Goal: Task Accomplishment & Management: Use online tool/utility

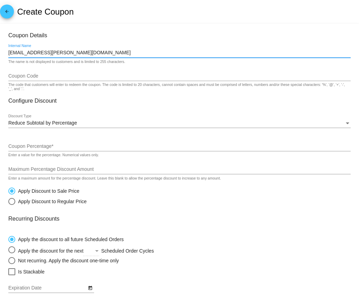
drag, startPoint x: 73, startPoint y: 53, endPoint x: 2, endPoint y: 53, distance: 71.2
click at [2, 53] on mat-card "Coupon Details [EMAIL_ADDRESS][PERSON_NAME][DOMAIN_NAME] Internal Name The name…" at bounding box center [179, 225] width 359 height 402
paste input "DRWOODWARD"
type input "DRWOODWARD"
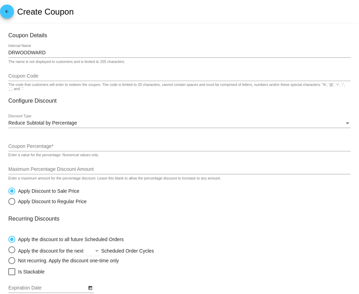
click at [18, 72] on div "Coupon Code" at bounding box center [179, 74] width 343 height 14
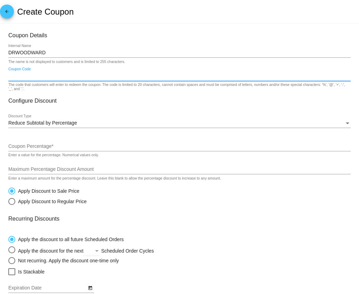
paste input "DRWOODWARD"
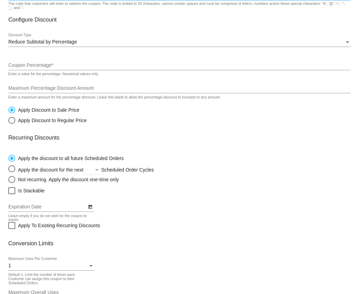
scroll to position [87, 0]
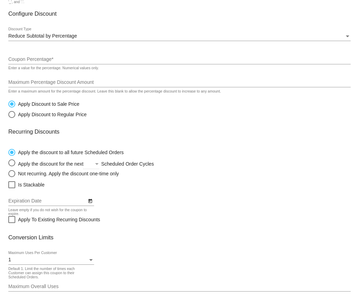
type input "DRWOODWARD"
click at [22, 61] on input "Coupon Percentage *" at bounding box center [179, 60] width 343 height 6
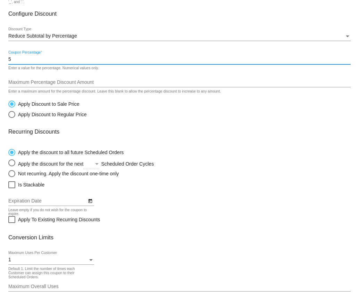
type input "5"
click at [22, 81] on input "Maximum Percentage Discount Amount" at bounding box center [179, 83] width 343 height 6
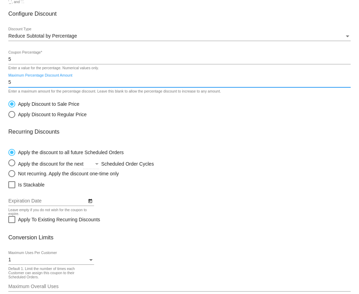
scroll to position [135, 0]
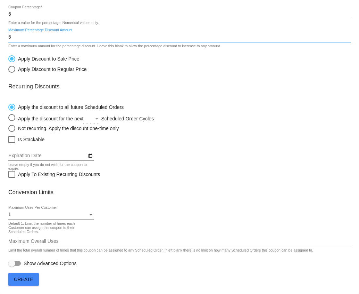
type input "5"
click at [33, 211] on div "1 Maximum Uses Per Customer" at bounding box center [51, 213] width 86 height 14
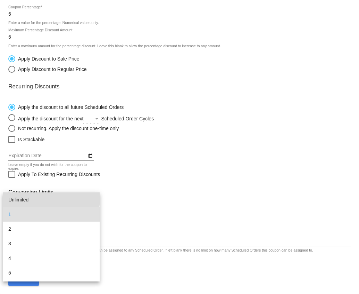
click at [33, 197] on span "Unlimited" at bounding box center [51, 199] width 86 height 15
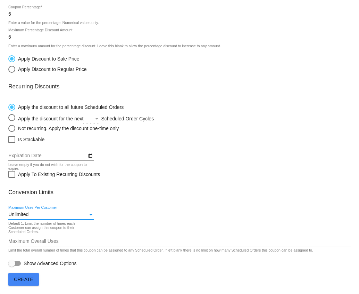
click at [31, 282] on button "Create" at bounding box center [23, 279] width 31 height 13
